Goal: Information Seeking & Learning: Learn about a topic

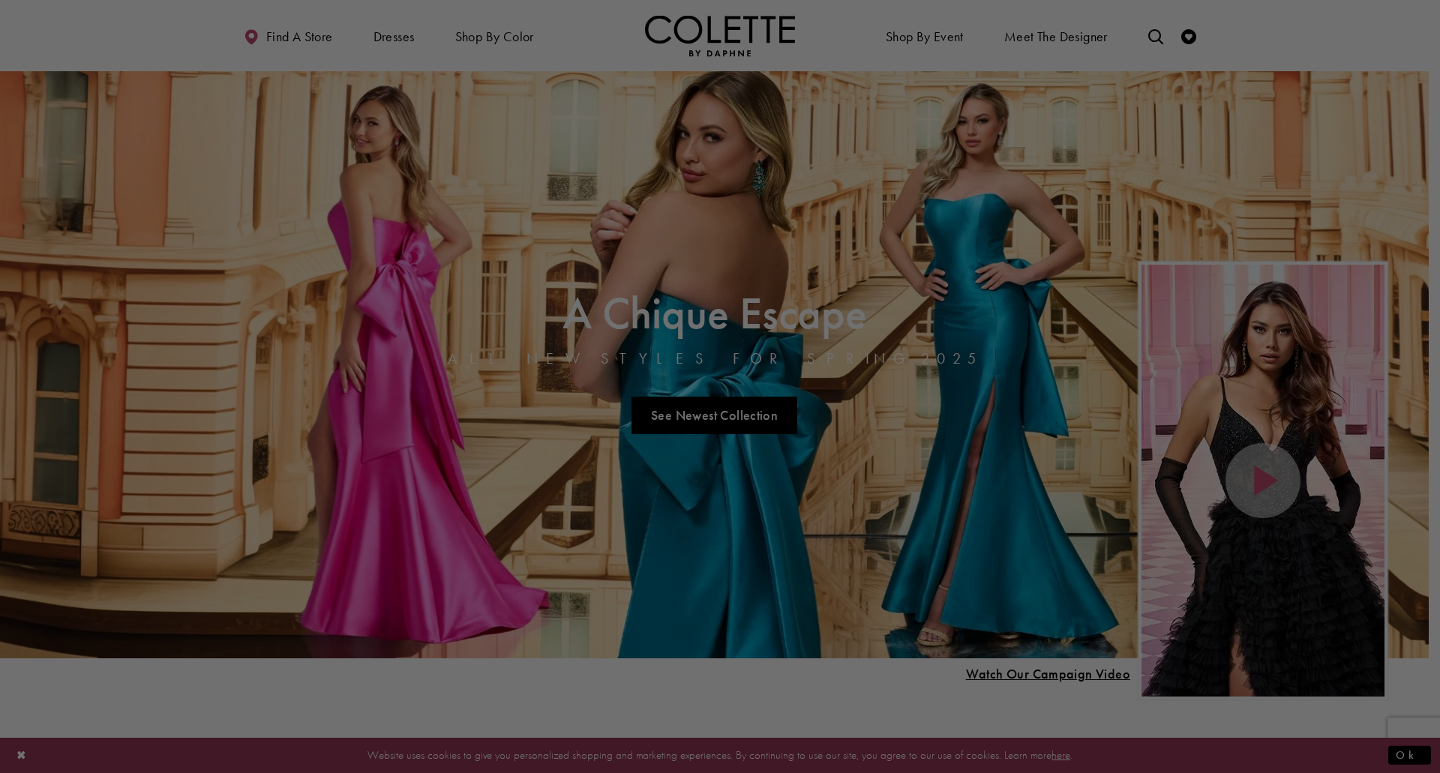
click at [501, 46] on div at bounding box center [727, 390] width 1454 height 781
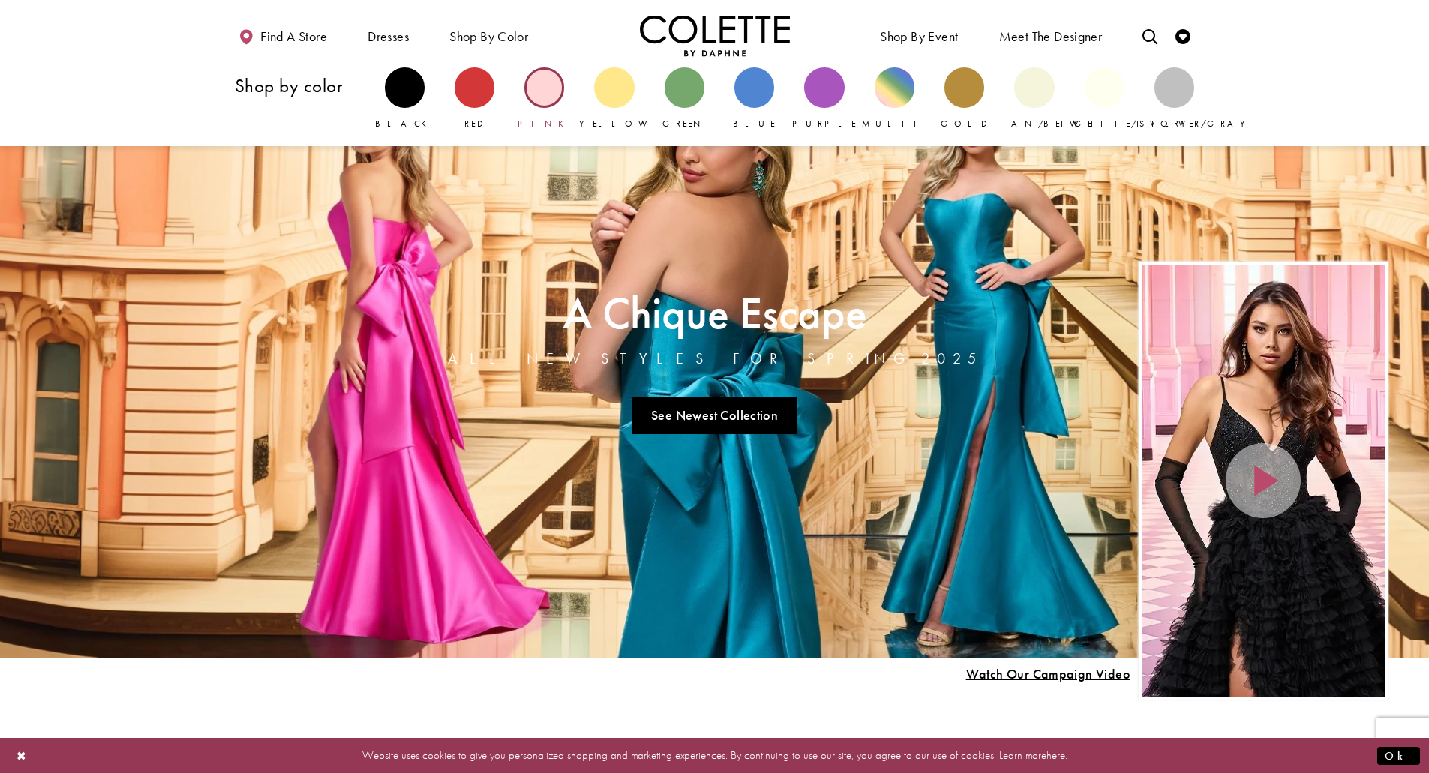
click at [556, 96] on div "Primary block" at bounding box center [544, 87] width 40 height 40
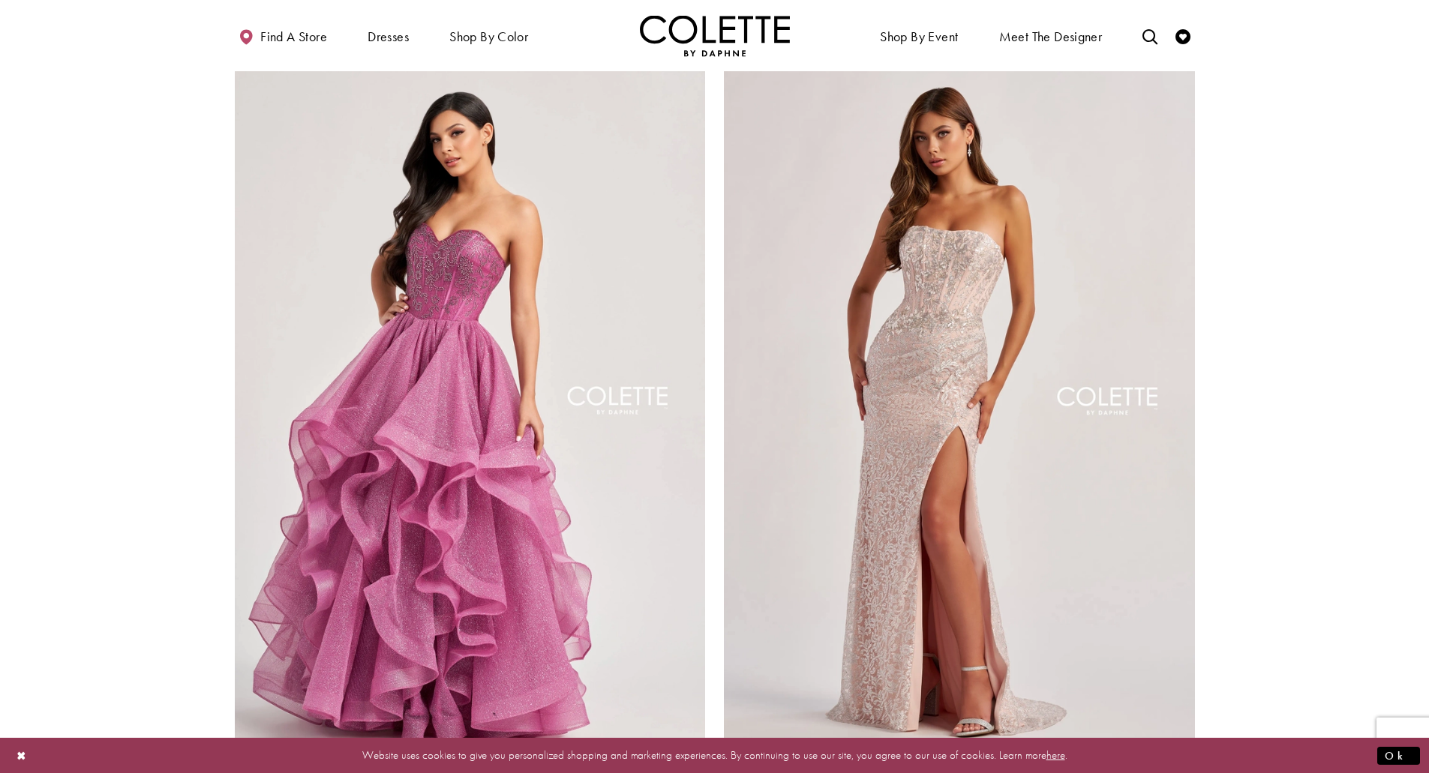
scroll to position [2550, 0]
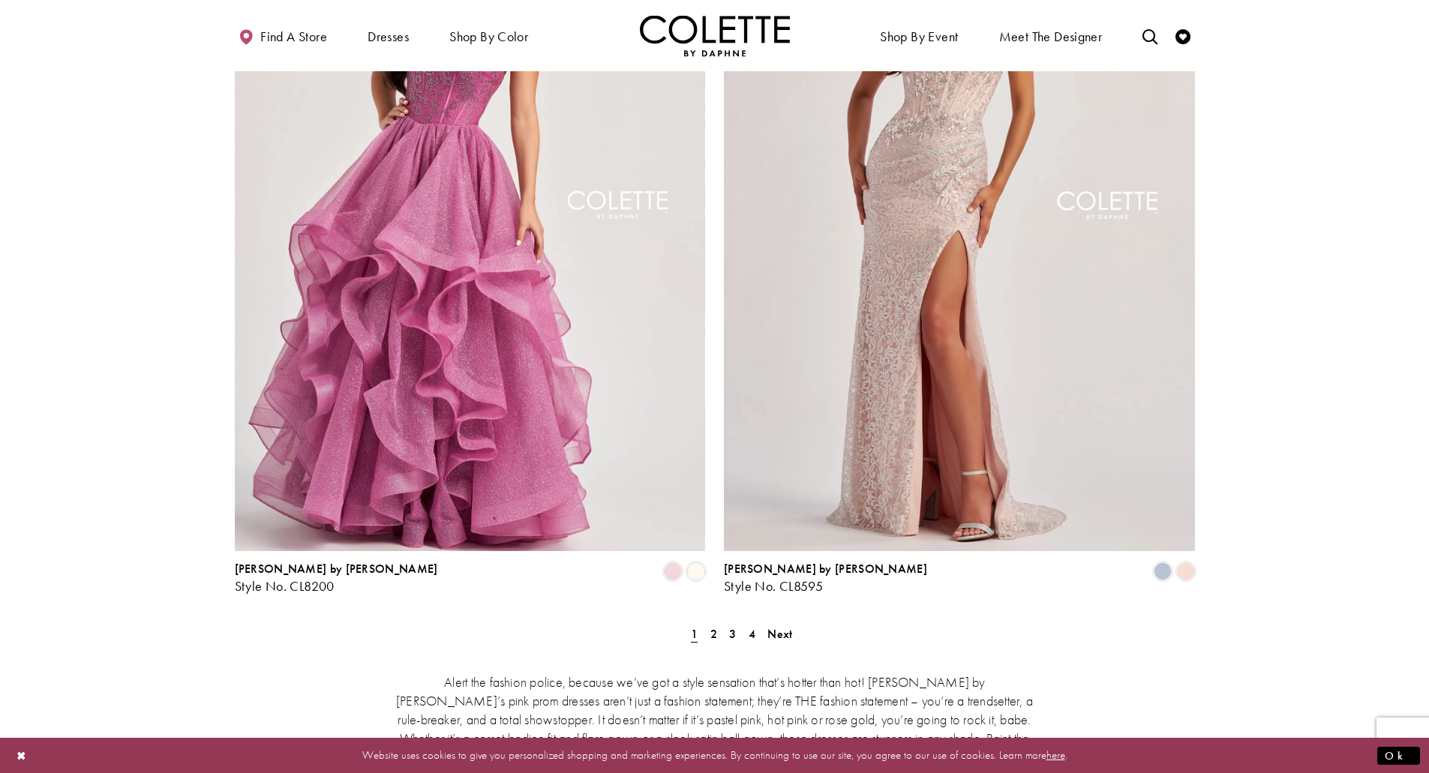
click at [715, 445] on div "[PERSON_NAME] by [PERSON_NAME] Style No. CL8595 Skip Color List #38636d4926 to …" at bounding box center [960, 230] width 490 height 772
drag, startPoint x: 701, startPoint y: 446, endPoint x: 690, endPoint y: 442, distance: 12.1
click at [701, 562] on span "Product List" at bounding box center [696, 571] width 18 height 18
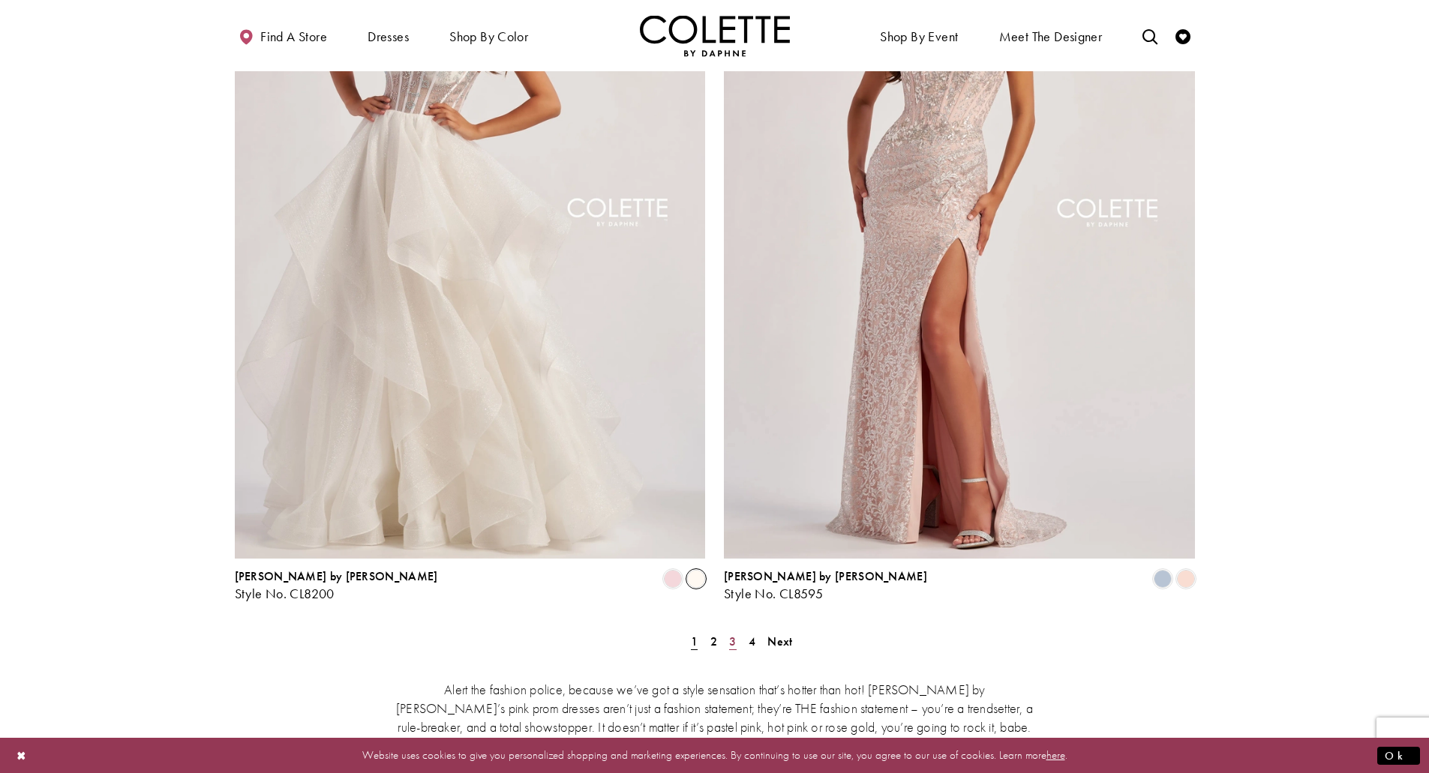
scroll to position [2625, 0]
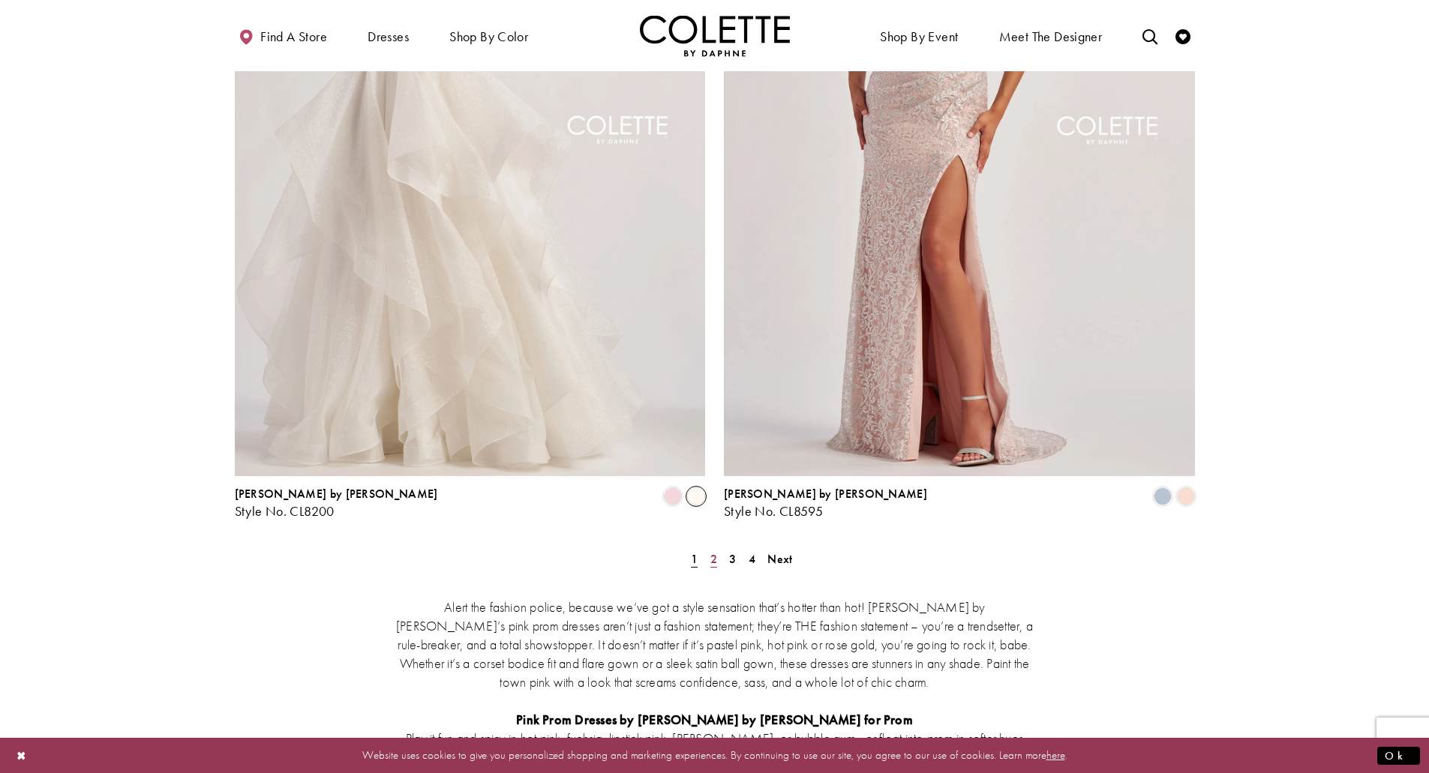
click at [715, 551] on span "2" at bounding box center [713, 559] width 7 height 16
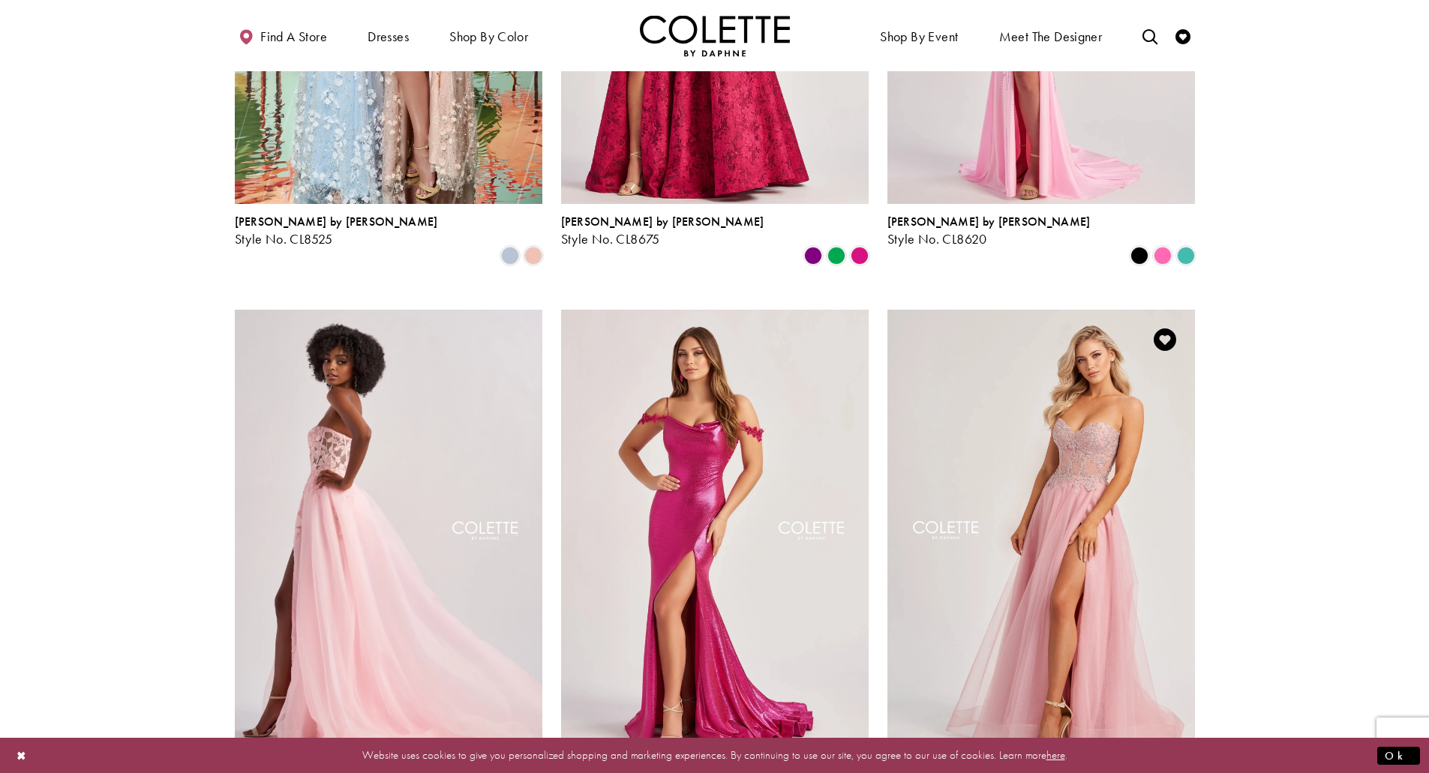
scroll to position [1581, 0]
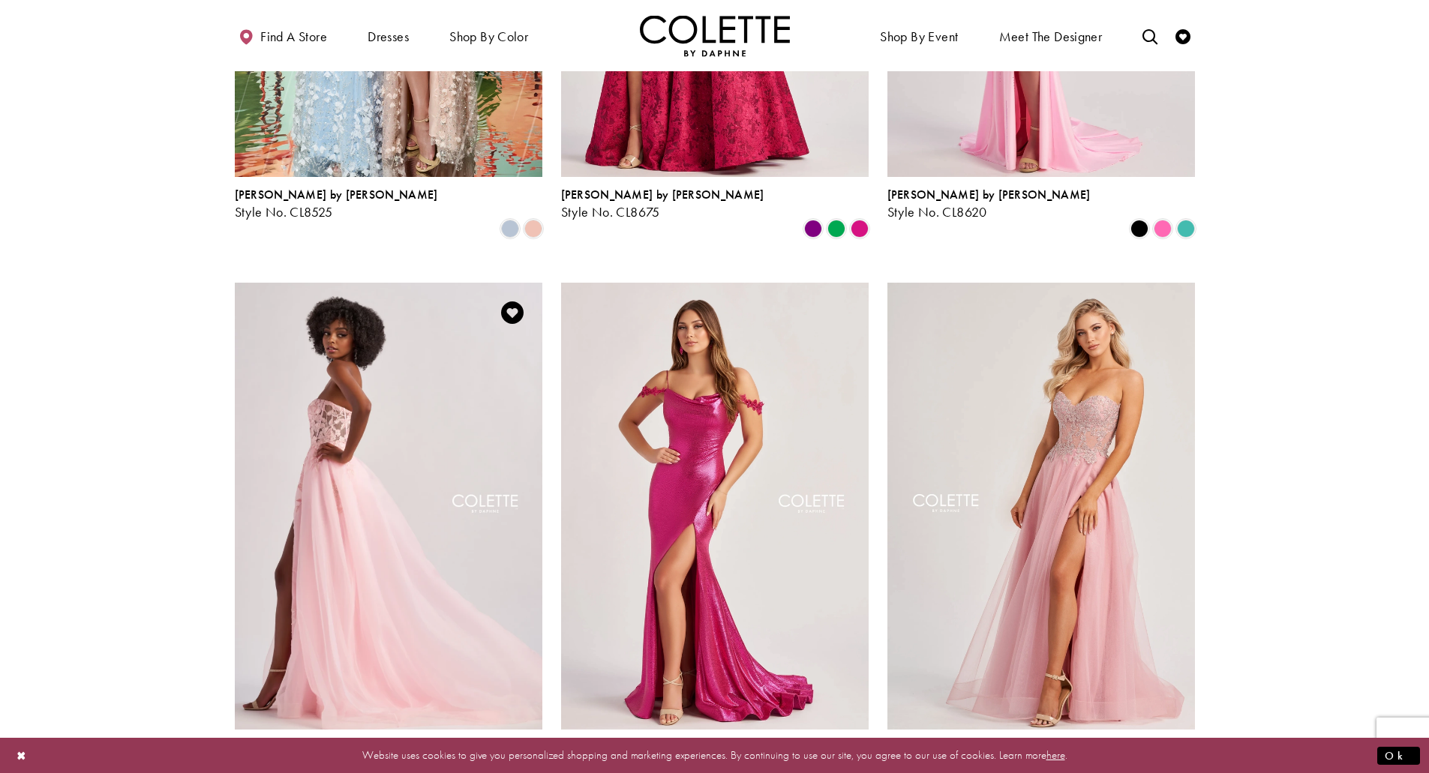
click at [508, 772] on span "Product List" at bounding box center [510, 781] width 18 height 18
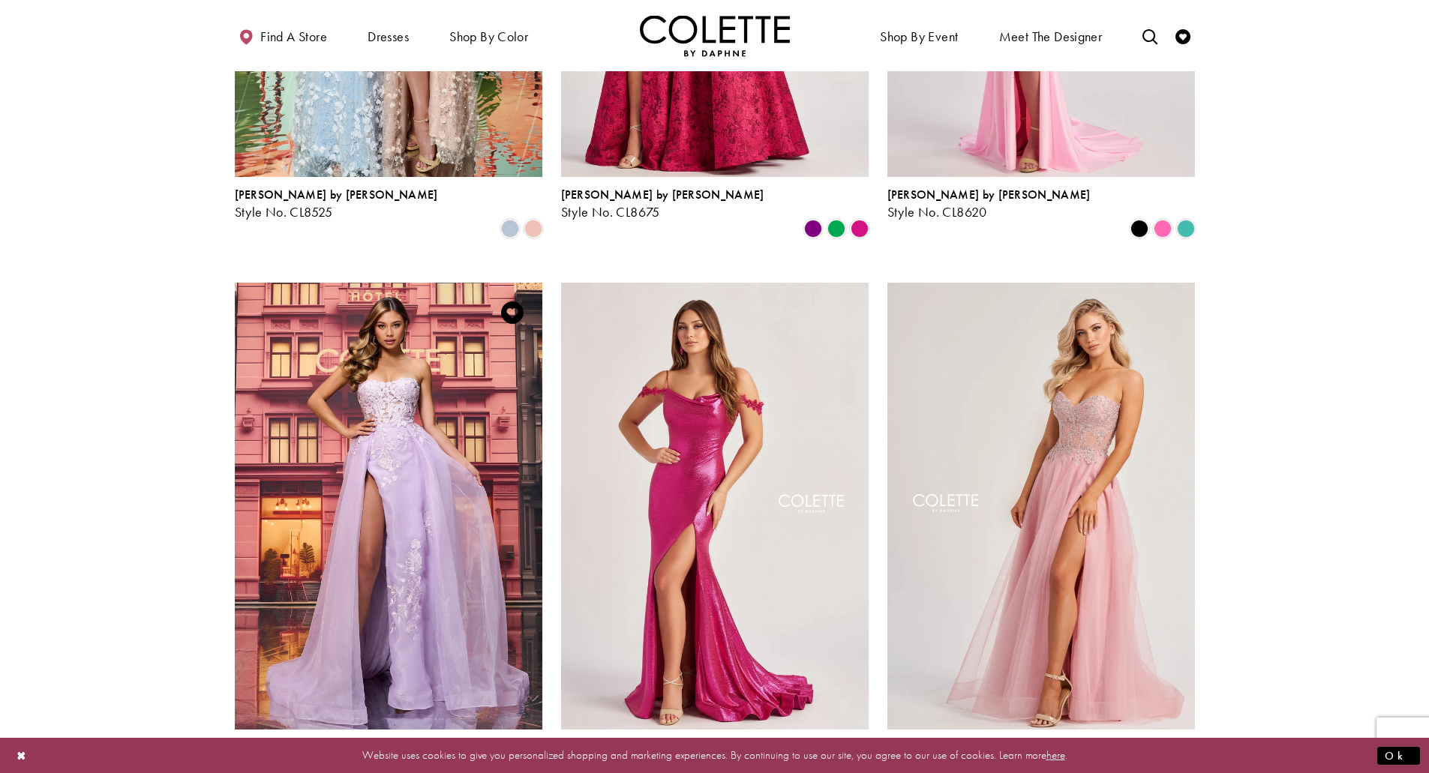
click at [529, 772] on span "Product List" at bounding box center [533, 781] width 18 height 18
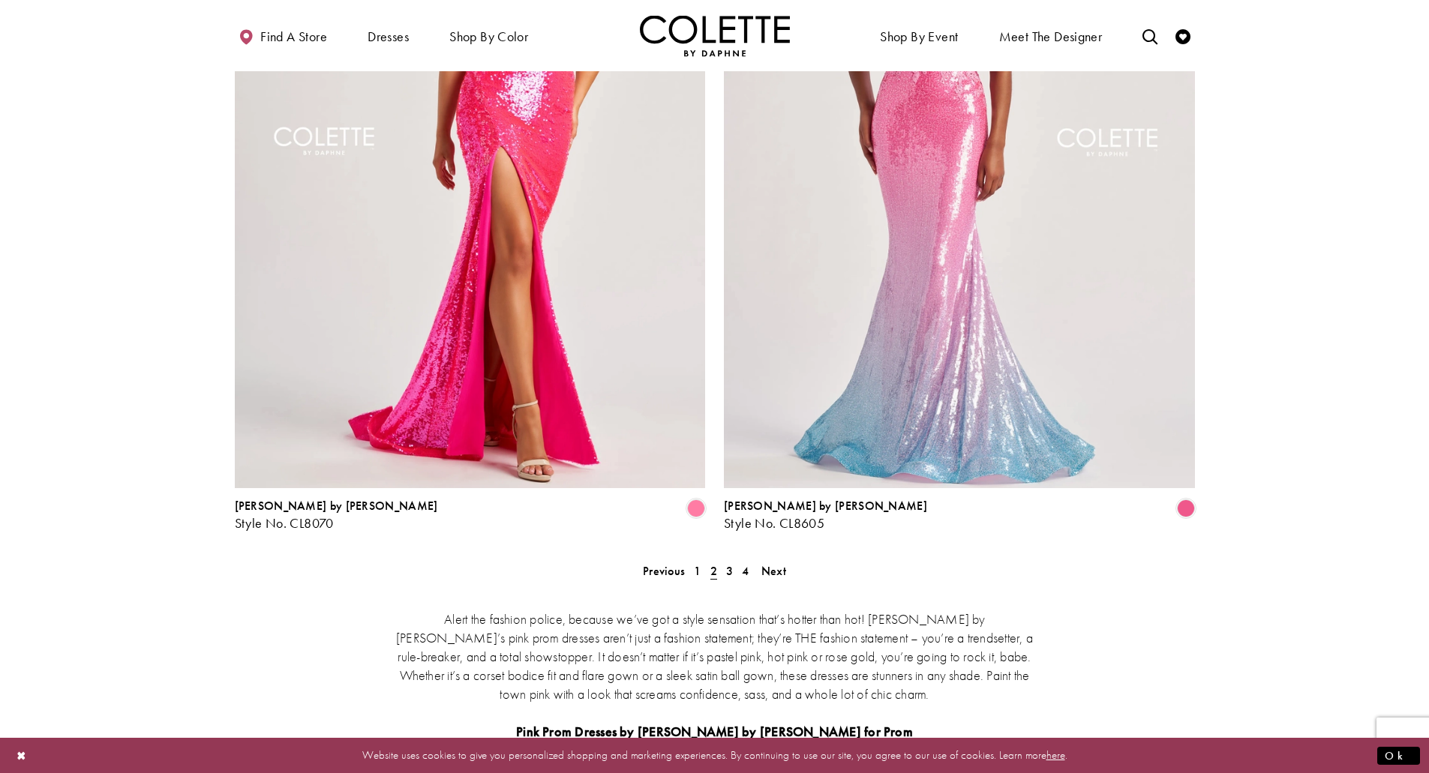
scroll to position [2631, 0]
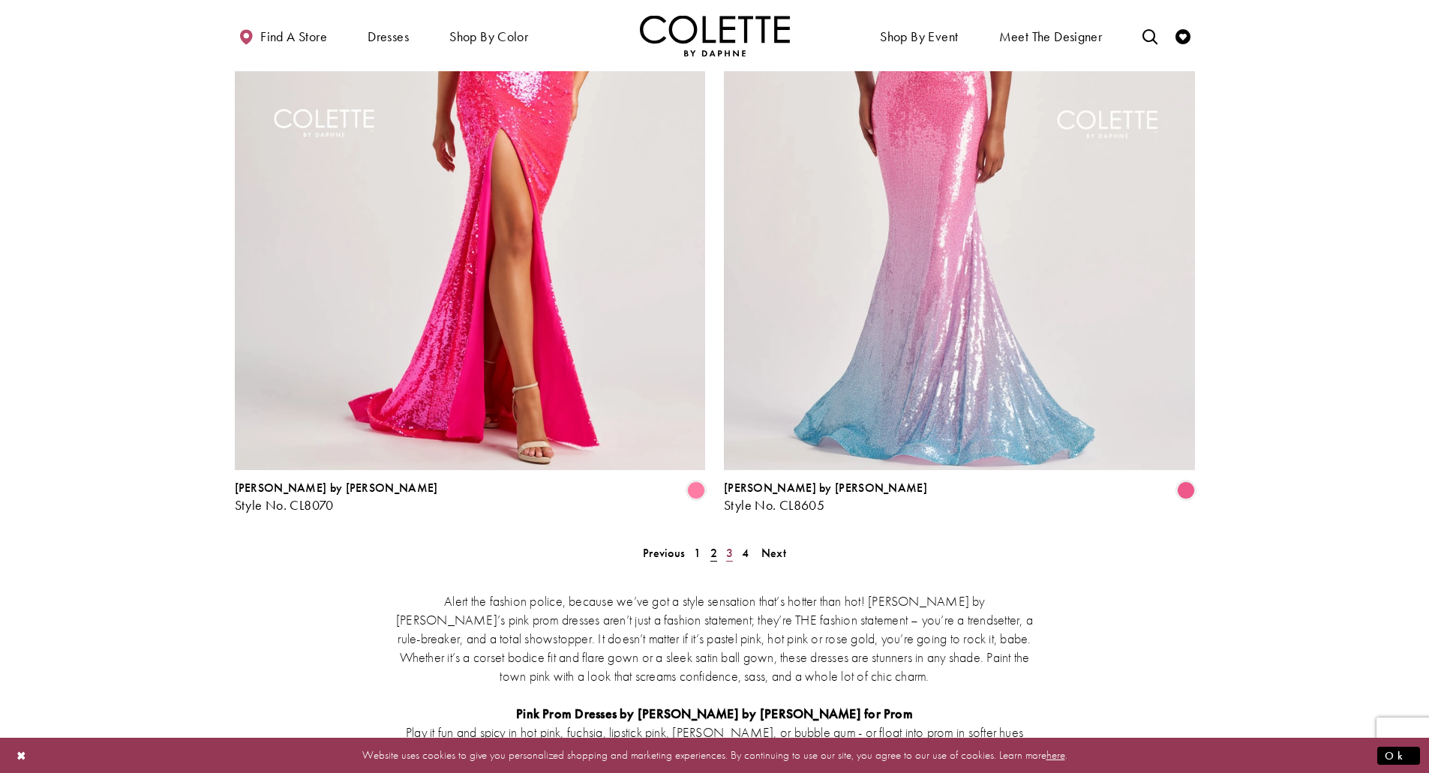
click at [729, 542] on link "3" at bounding box center [729, 553] width 16 height 22
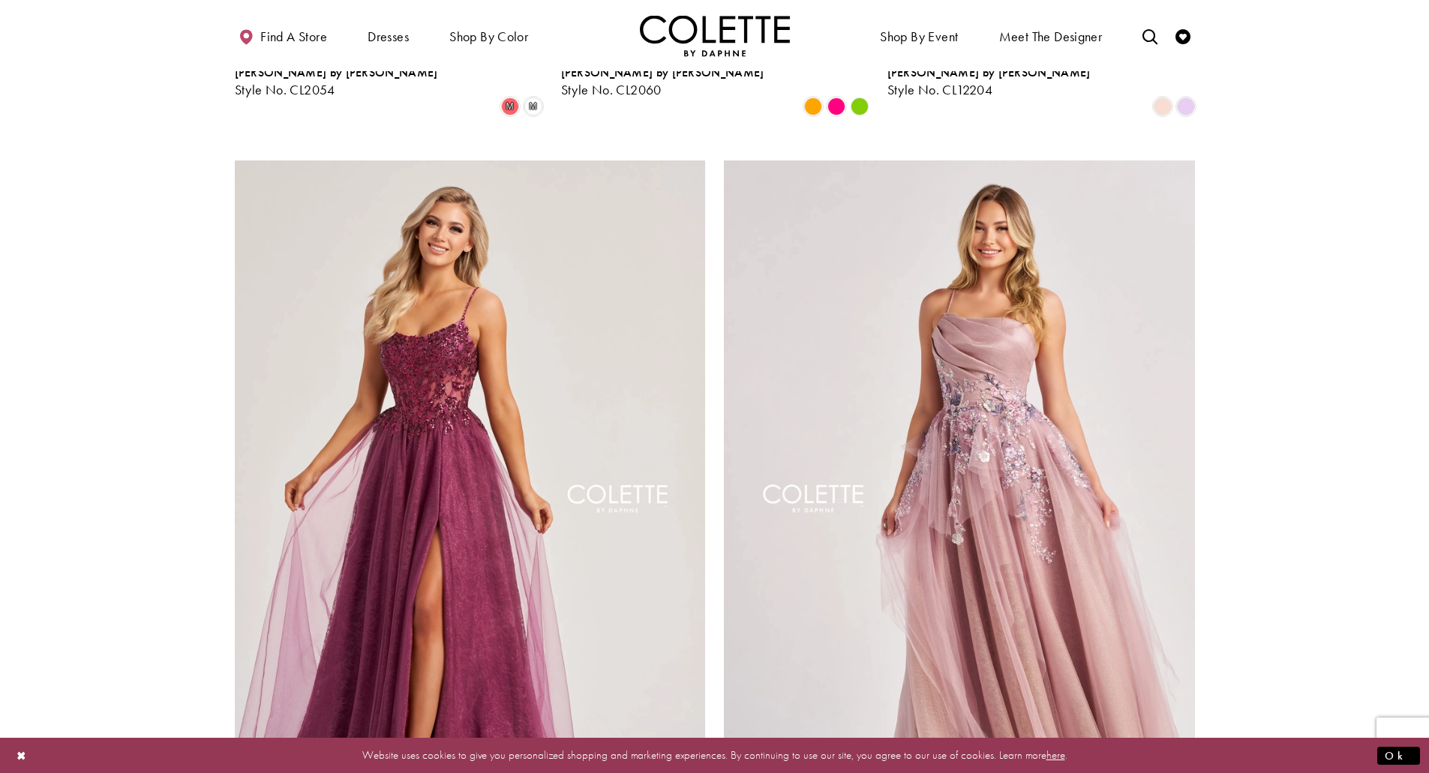
scroll to position [2331, 0]
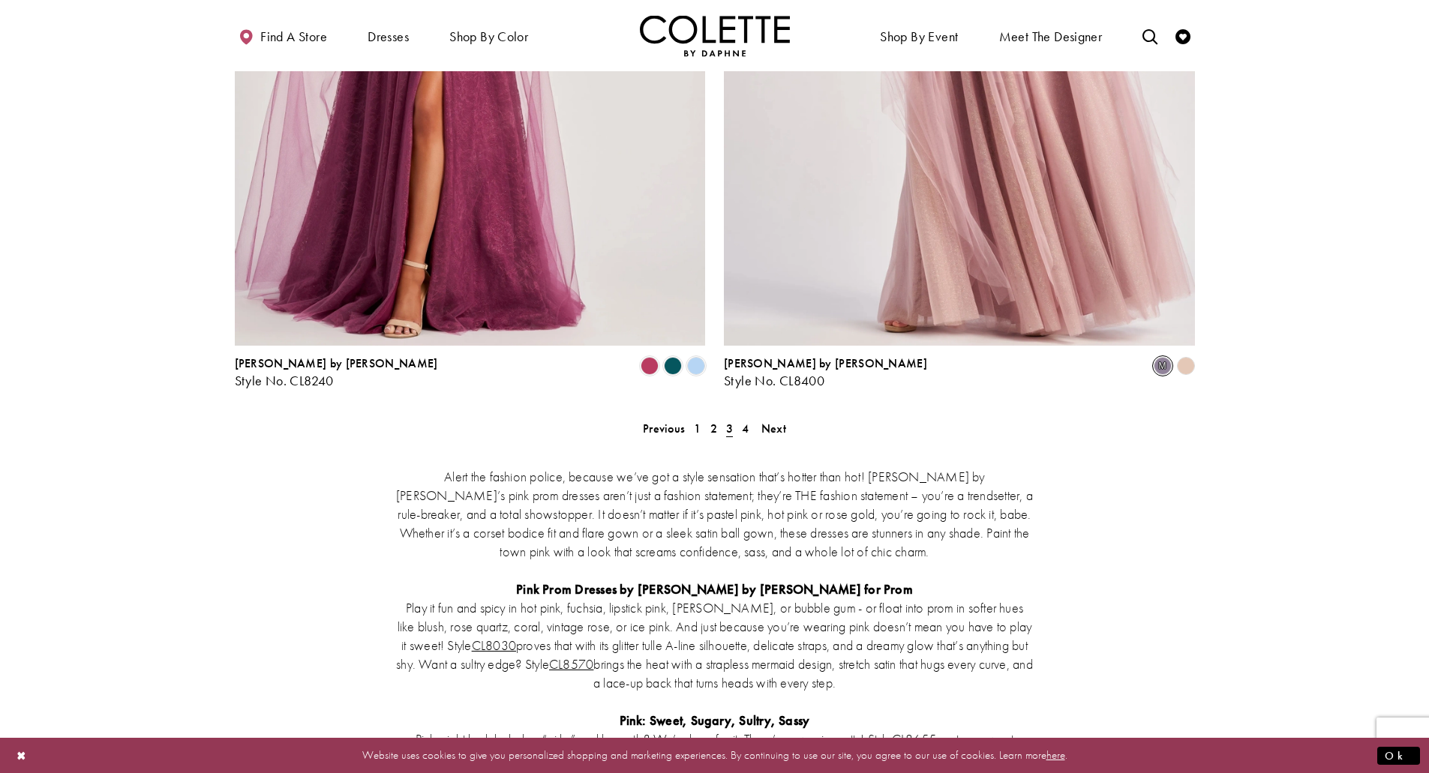
scroll to position [2781, 0]
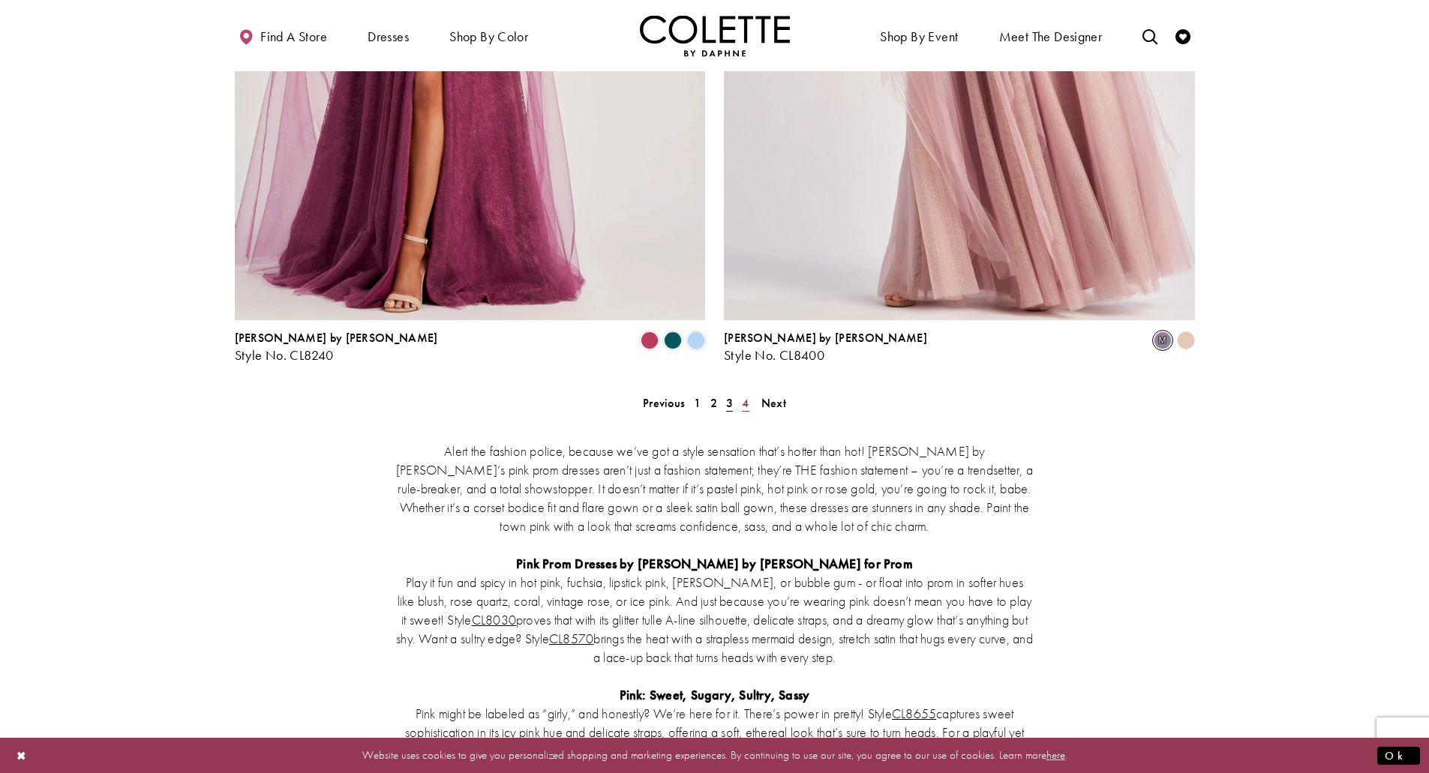
click at [745, 395] on span "4" at bounding box center [745, 403] width 7 height 16
